Goal: Answer question/provide support

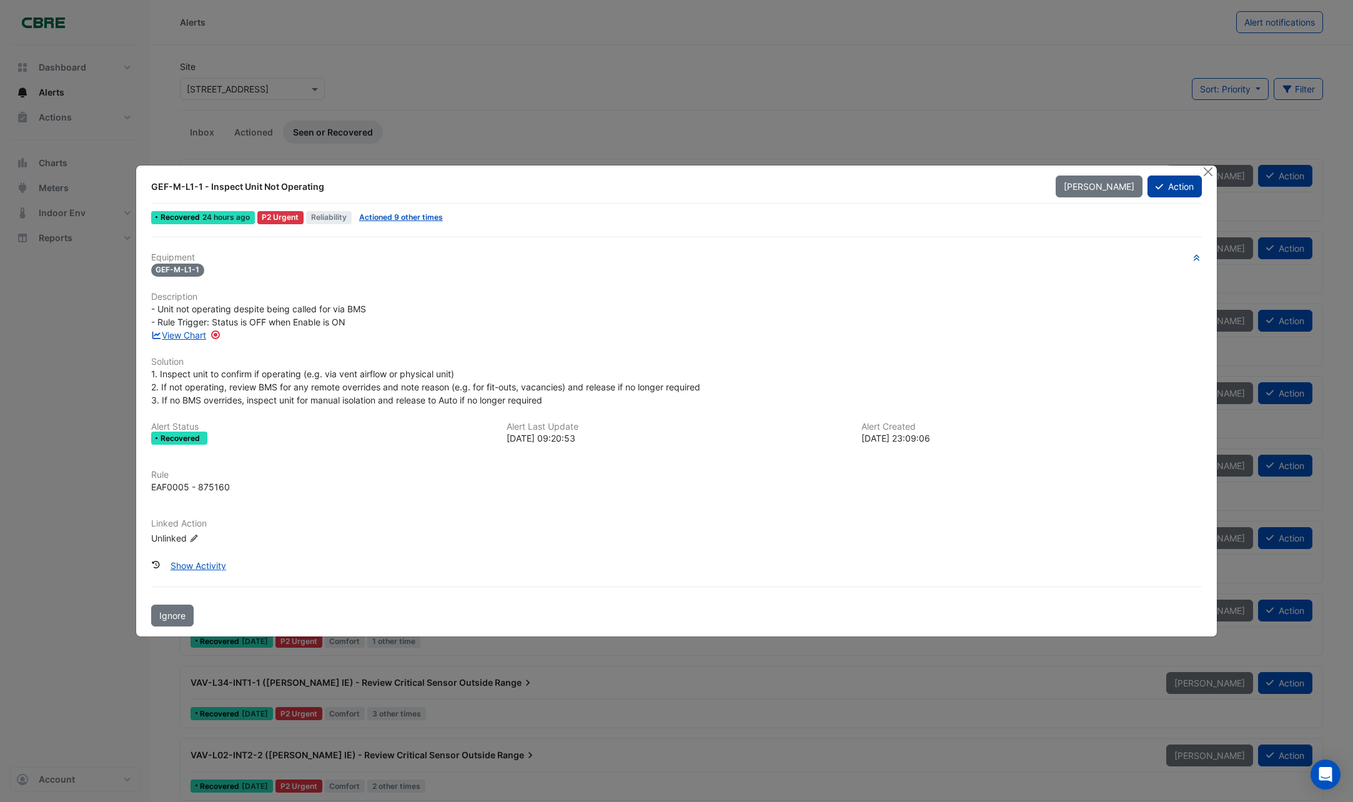
click at [1186, 184] on button "Action" at bounding box center [1175, 187] width 54 height 22
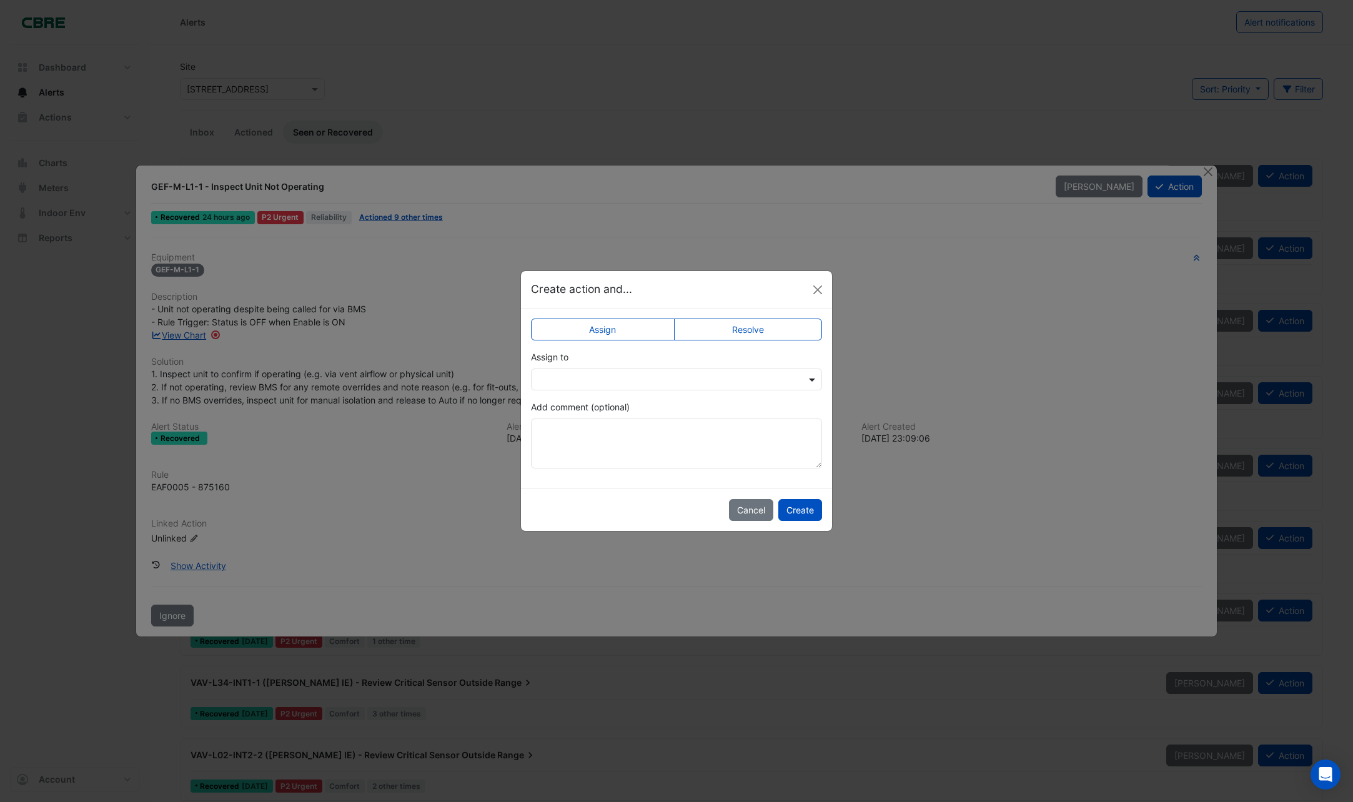
click at [812, 383] on span at bounding box center [814, 379] width 16 height 13
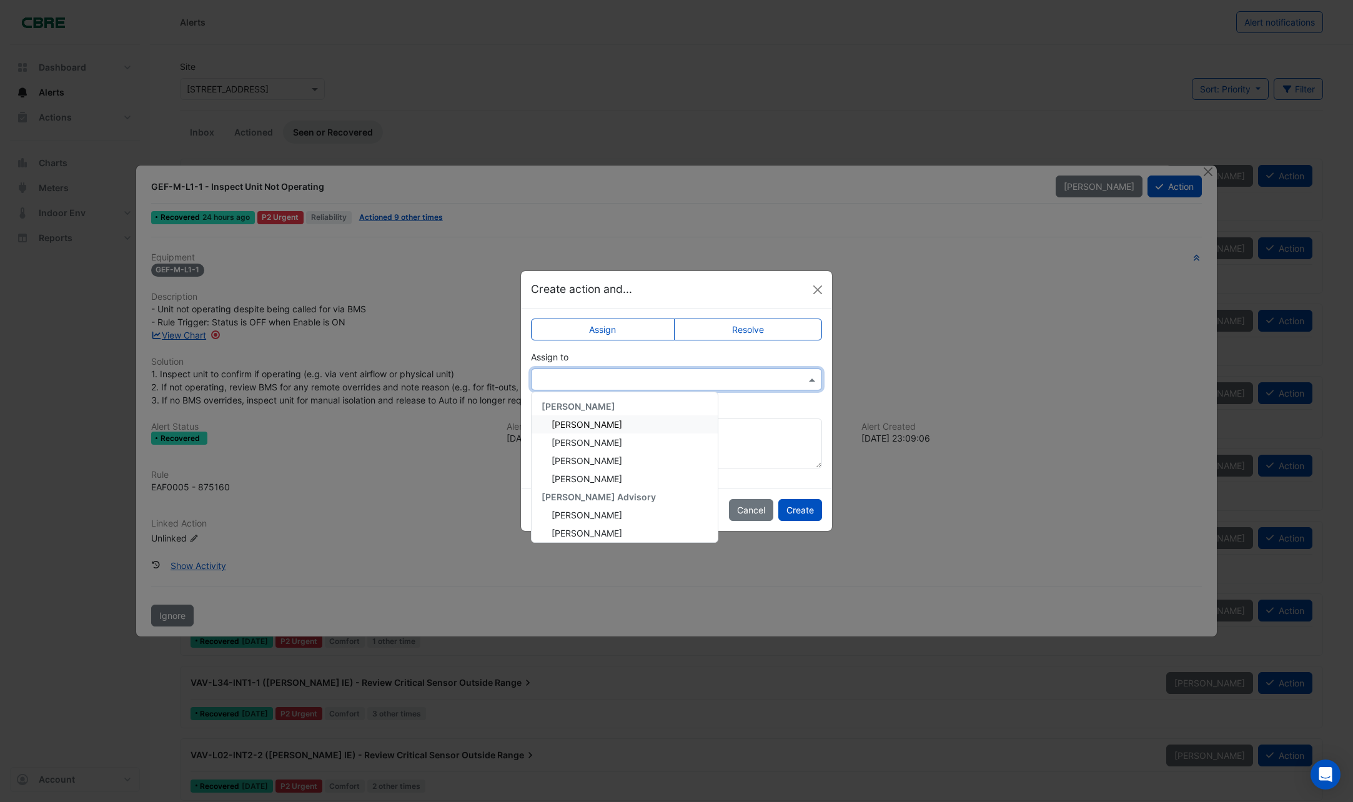
click at [579, 422] on span "[PERSON_NAME]" at bounding box center [587, 424] width 71 height 11
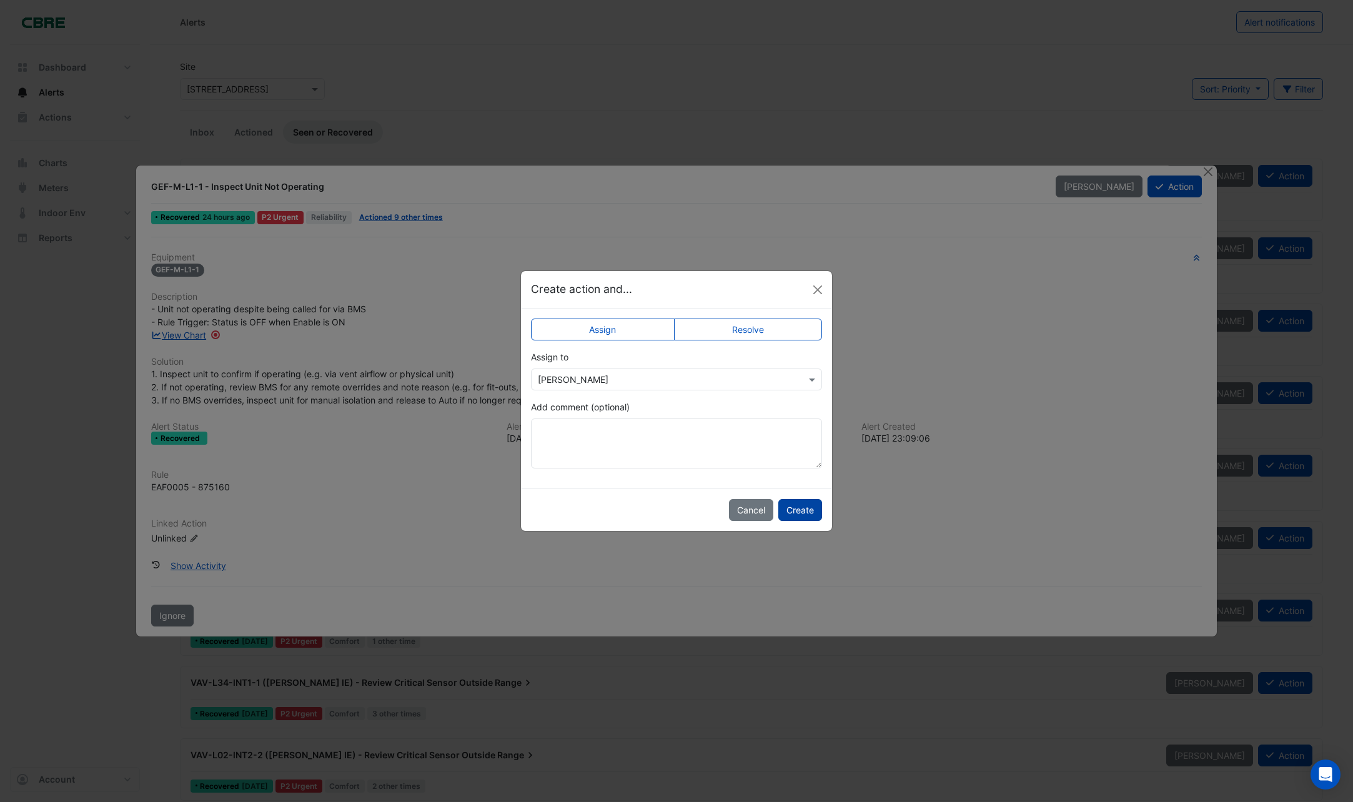
click at [807, 516] on button "Create" at bounding box center [801, 510] width 44 height 22
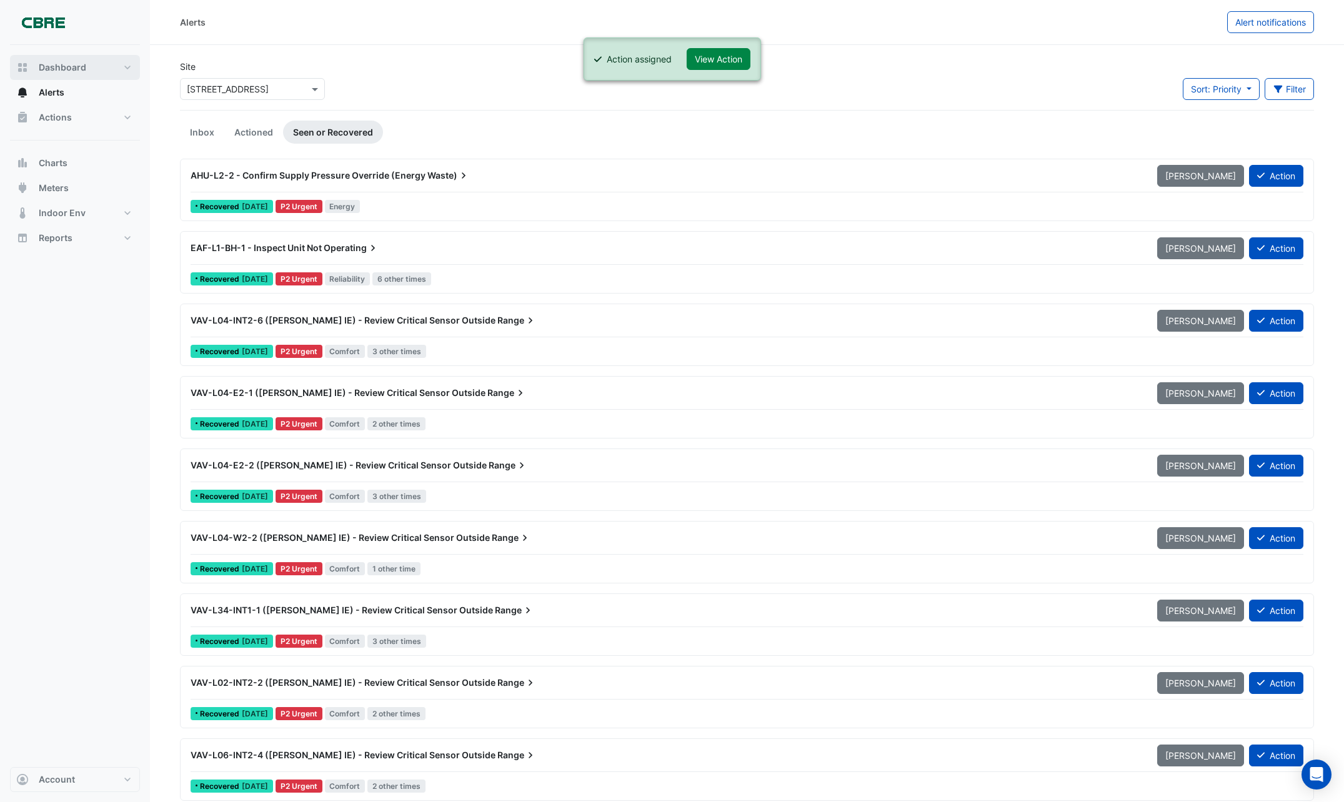
click at [67, 66] on span "Dashboard" at bounding box center [62, 67] width 47 height 12
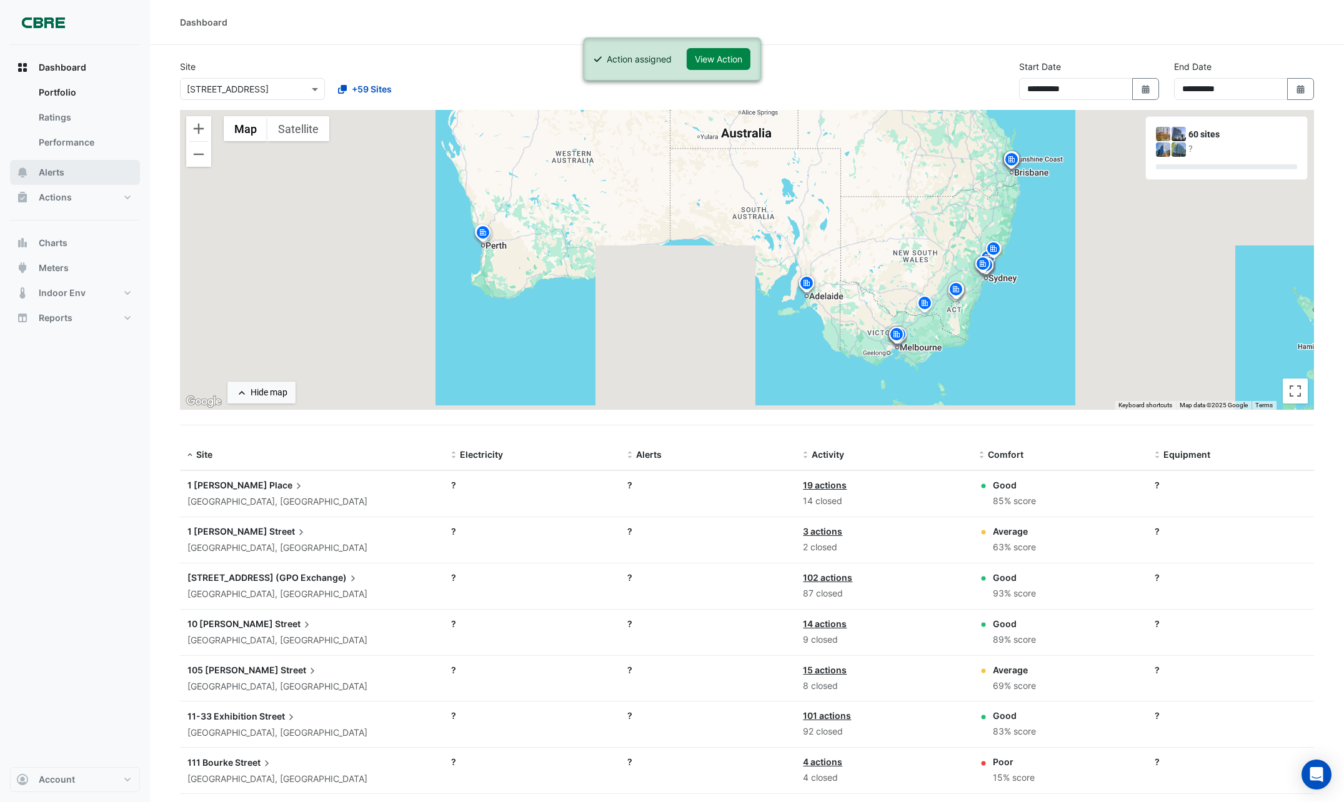
click at [62, 172] on span "Alerts" at bounding box center [52, 172] width 26 height 12
